Goal: Task Accomplishment & Management: Use online tool/utility

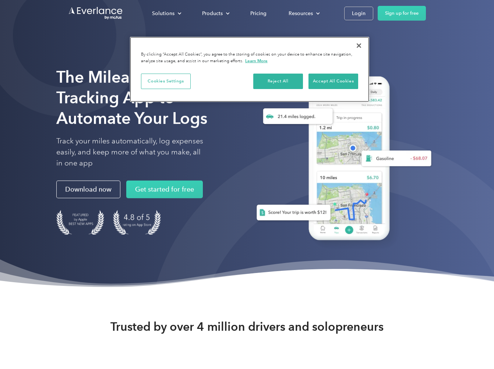
click at [359, 42] on button "Close" at bounding box center [359, 46] width 16 height 16
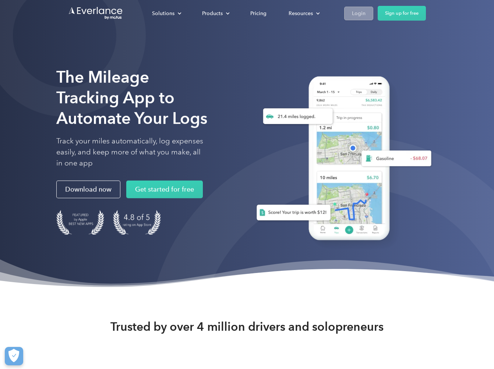
click at [359, 14] on div "Login" at bounding box center [359, 13] width 14 height 9
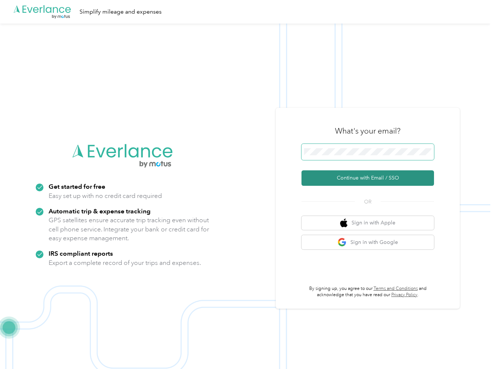
scroll to position [1, 0]
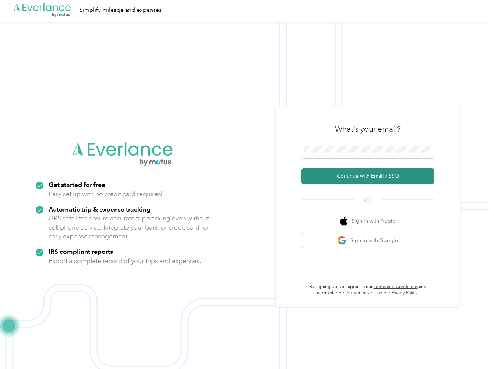
click at [374, 177] on button "Continue with Email / SSO" at bounding box center [367, 175] width 132 height 15
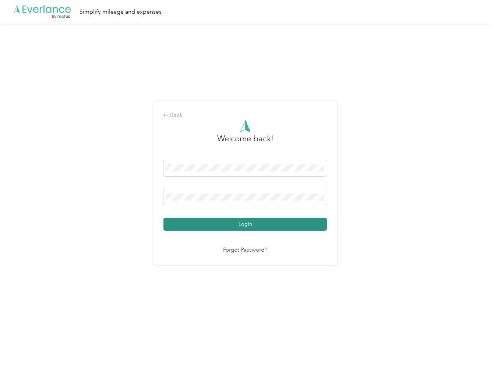
click at [246, 223] on button "Login" at bounding box center [244, 224] width 163 height 13
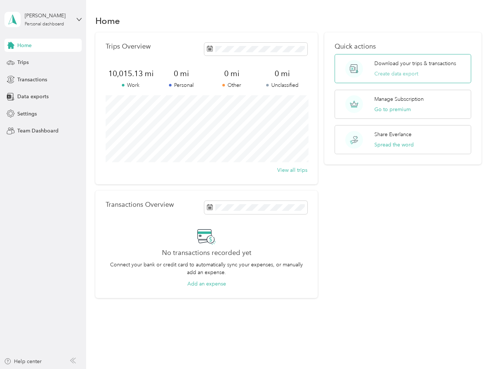
click at [397, 72] on button "Create data export" at bounding box center [396, 74] width 44 height 8
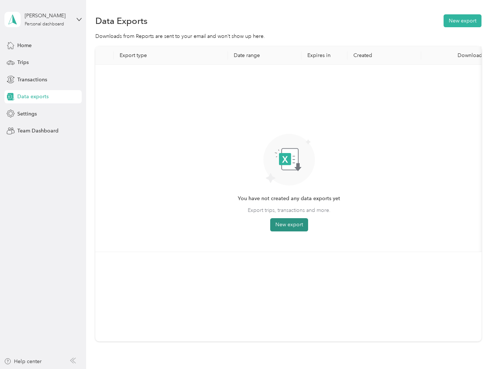
click at [288, 223] on button "New export" at bounding box center [289, 224] width 38 height 13
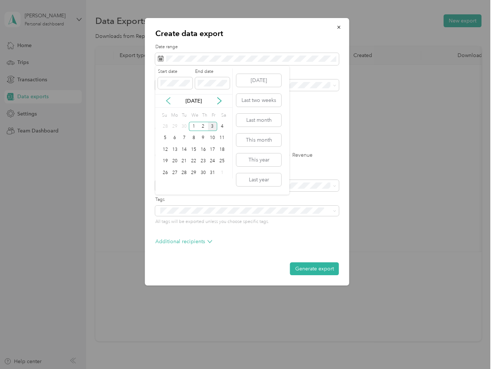
click at [166, 99] on icon at bounding box center [167, 100] width 7 height 7
click at [183, 171] on div "30" at bounding box center [184, 172] width 10 height 9
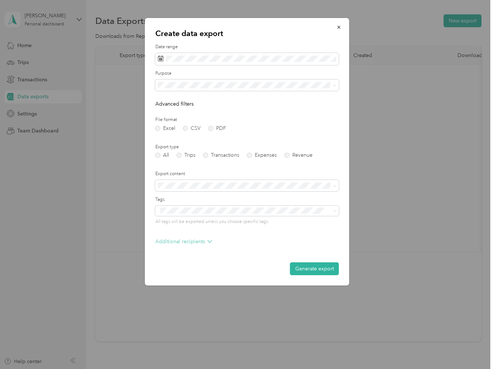
click at [208, 239] on icon at bounding box center [209, 241] width 5 height 5
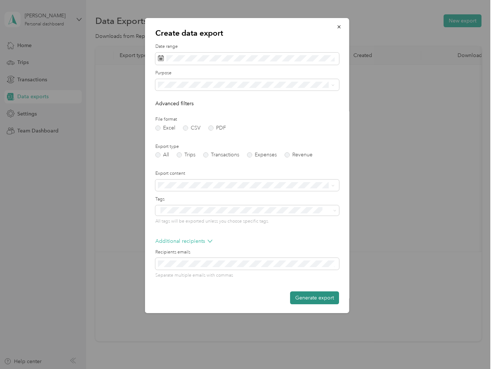
scroll to position [0, 0]
click at [315, 295] on button "Generate export" at bounding box center [314, 297] width 49 height 13
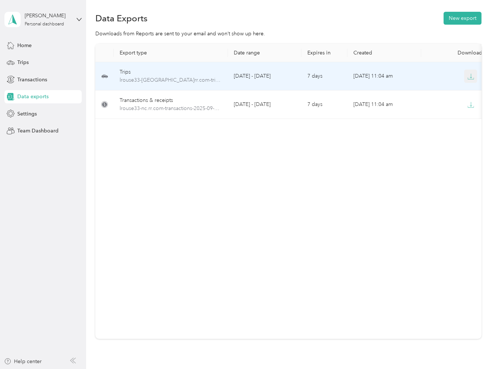
scroll to position [3, 0]
click at [472, 74] on icon "button" at bounding box center [470, 76] width 7 height 7
